Goal: Book appointment/travel/reservation

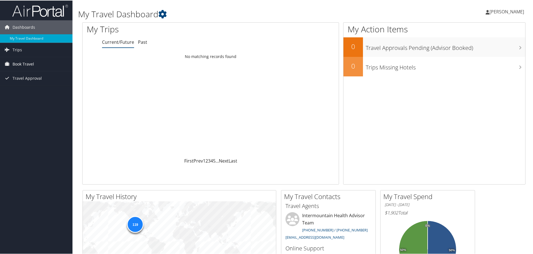
click at [28, 62] on span "Book Travel" at bounding box center [23, 64] width 21 height 14
click at [35, 91] on link "Book/Manage Online Trips" at bounding box center [36, 91] width 72 height 8
